Goal: Task Accomplishment & Management: Manage account settings

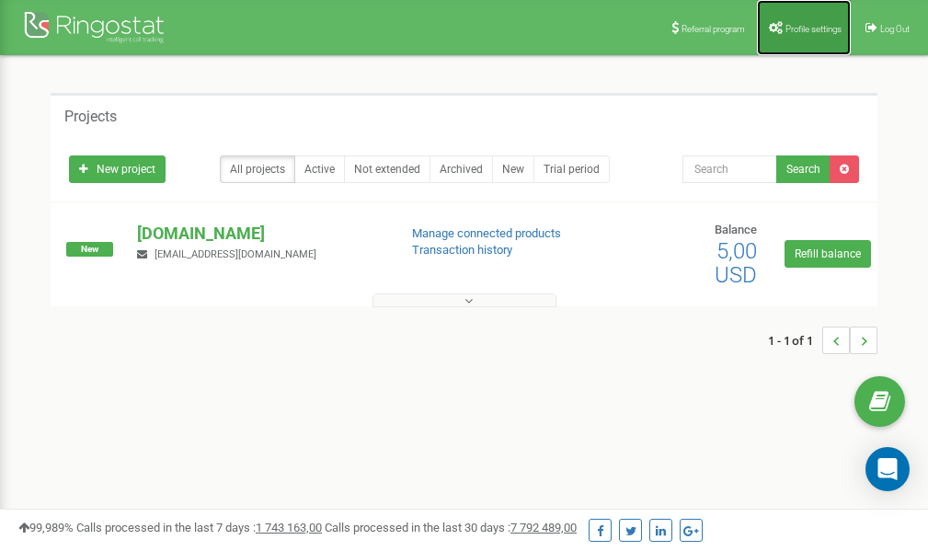
click at [800, 28] on span "Profile settings" at bounding box center [814, 29] width 56 height 10
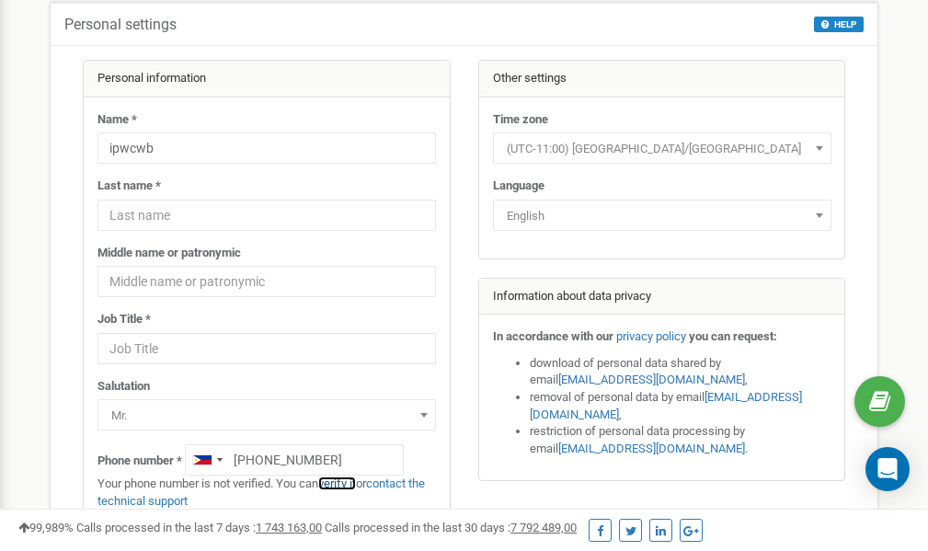
click at [344, 482] on link "verify it" at bounding box center [337, 484] width 38 height 14
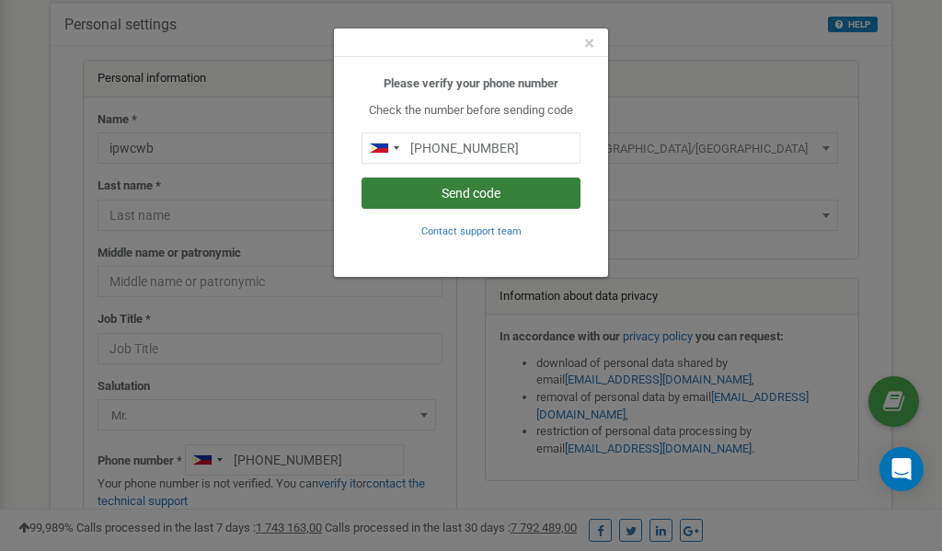
click at [473, 191] on button "Send code" at bounding box center [471, 193] width 219 height 31
